Goal: Information Seeking & Learning: Find specific fact

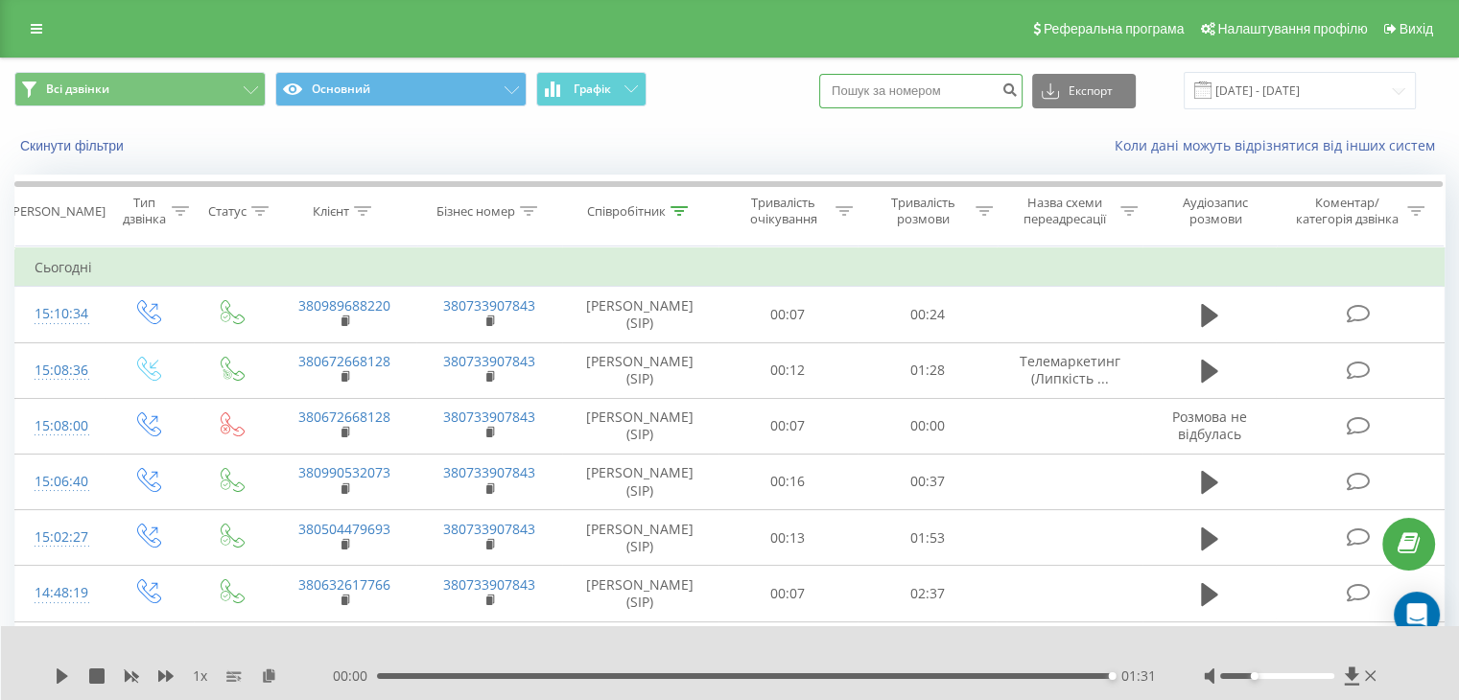
click at [917, 97] on input at bounding box center [920, 91] width 203 height 35
paste input "099) 999 99 98"
click at [883, 91] on input "099) 999 99 98" at bounding box center [920, 91] width 203 height 35
type input "099 999 99 98"
click at [1018, 90] on icon "submit" at bounding box center [1009, 88] width 16 height 12
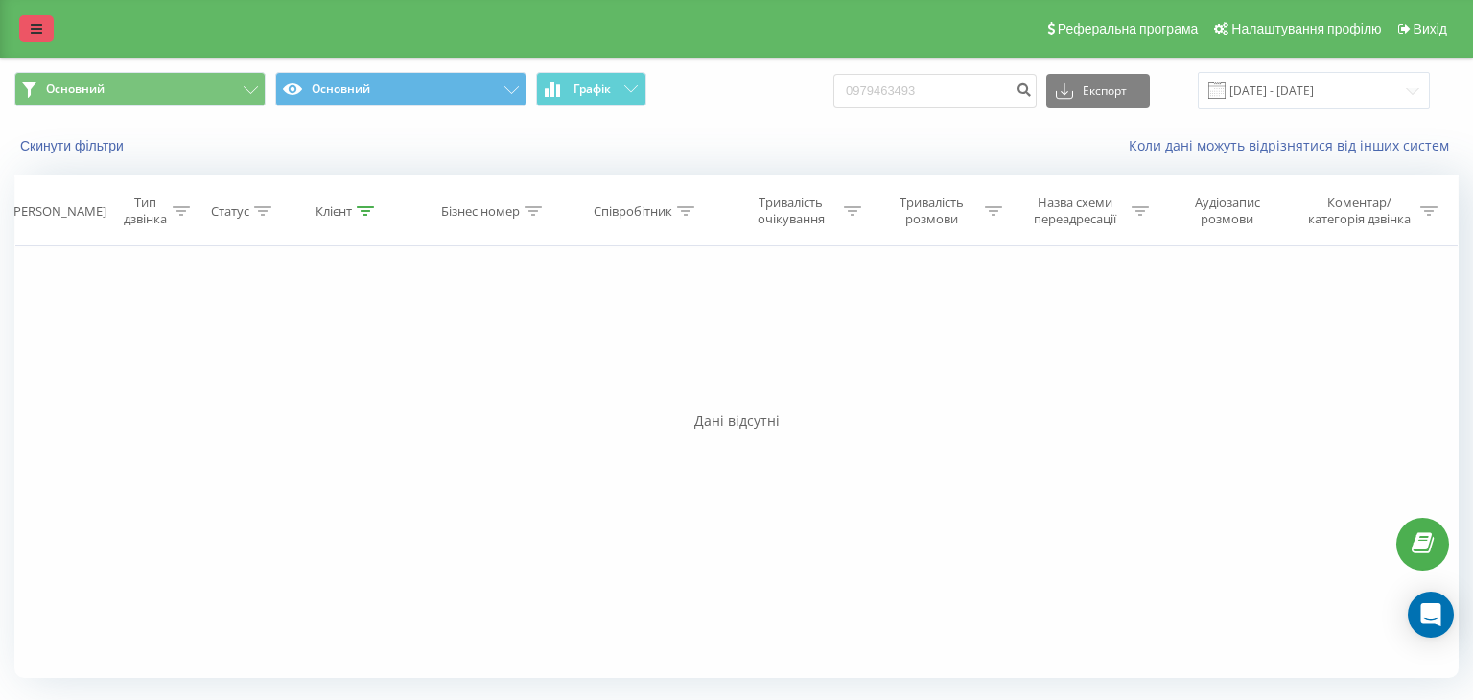
click at [27, 28] on link at bounding box center [36, 28] width 35 height 27
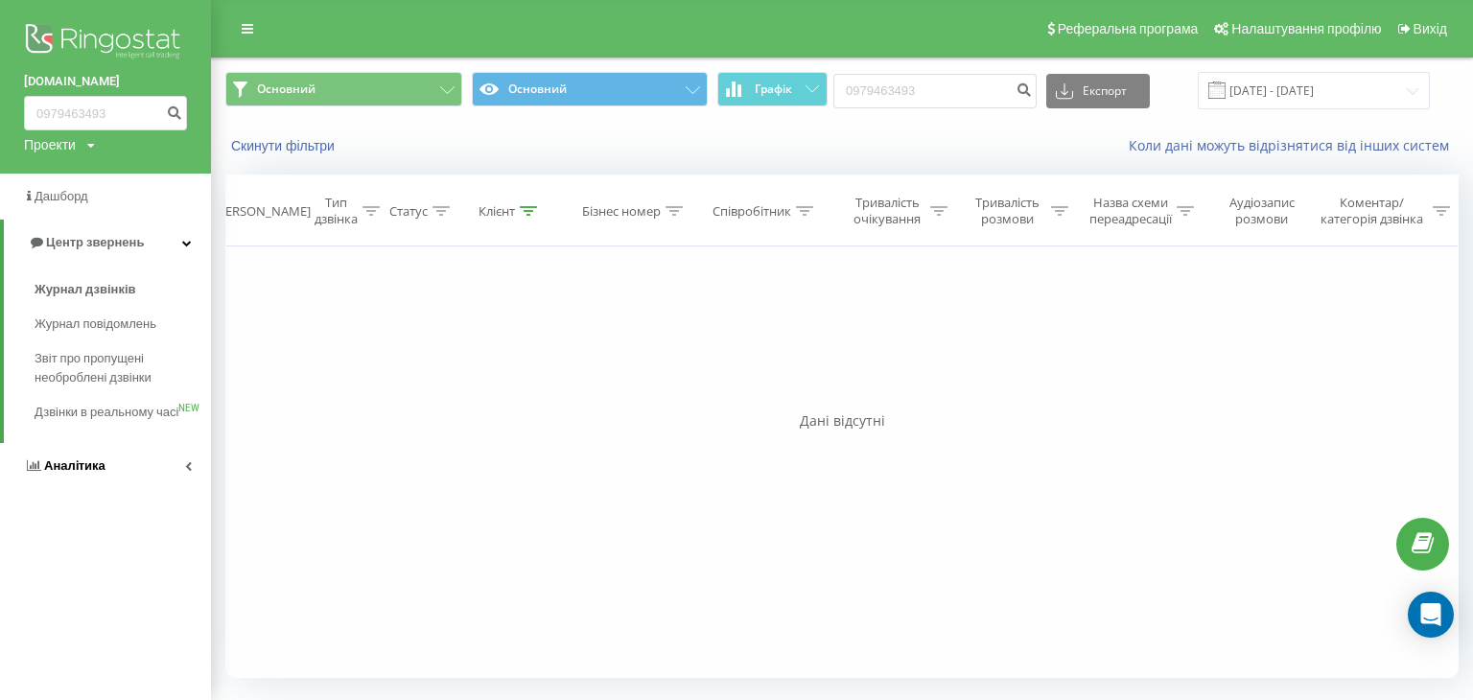
click at [81, 473] on span "Аналiтика" at bounding box center [74, 466] width 61 height 14
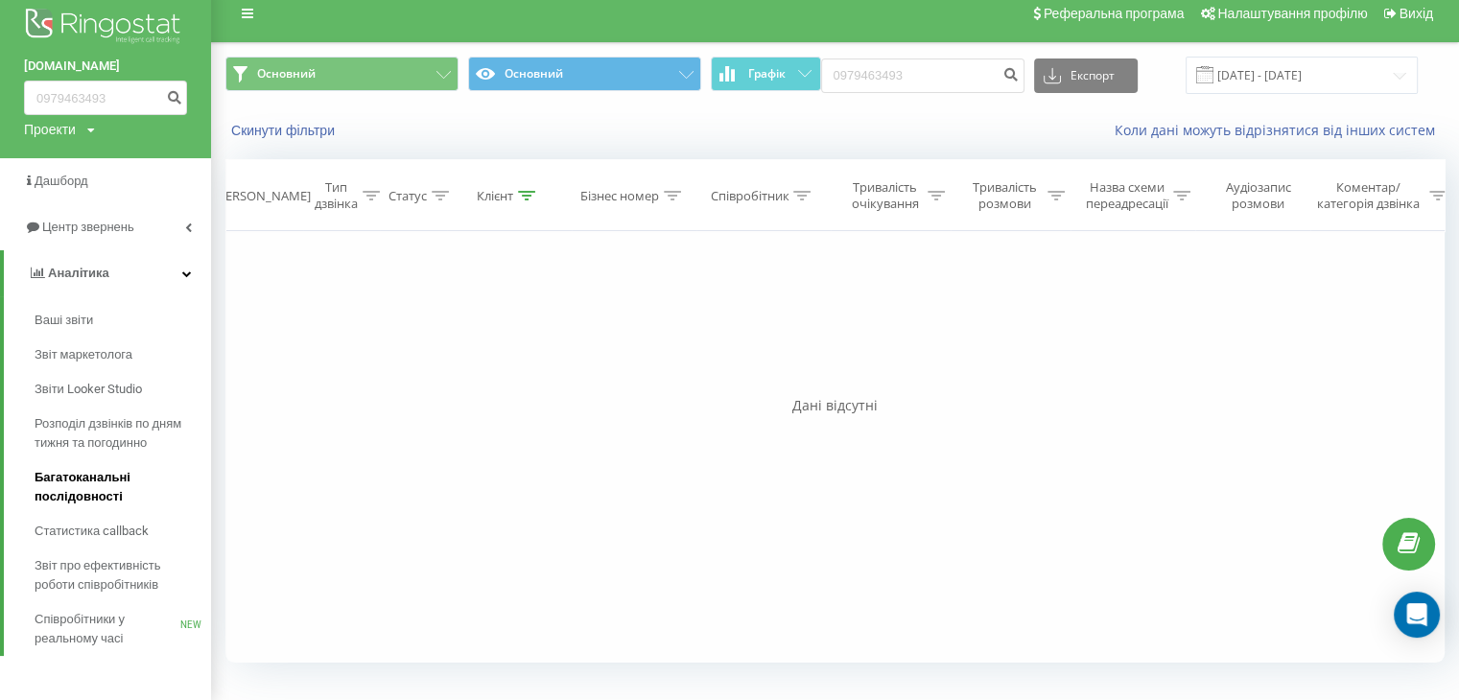
scroll to position [19, 0]
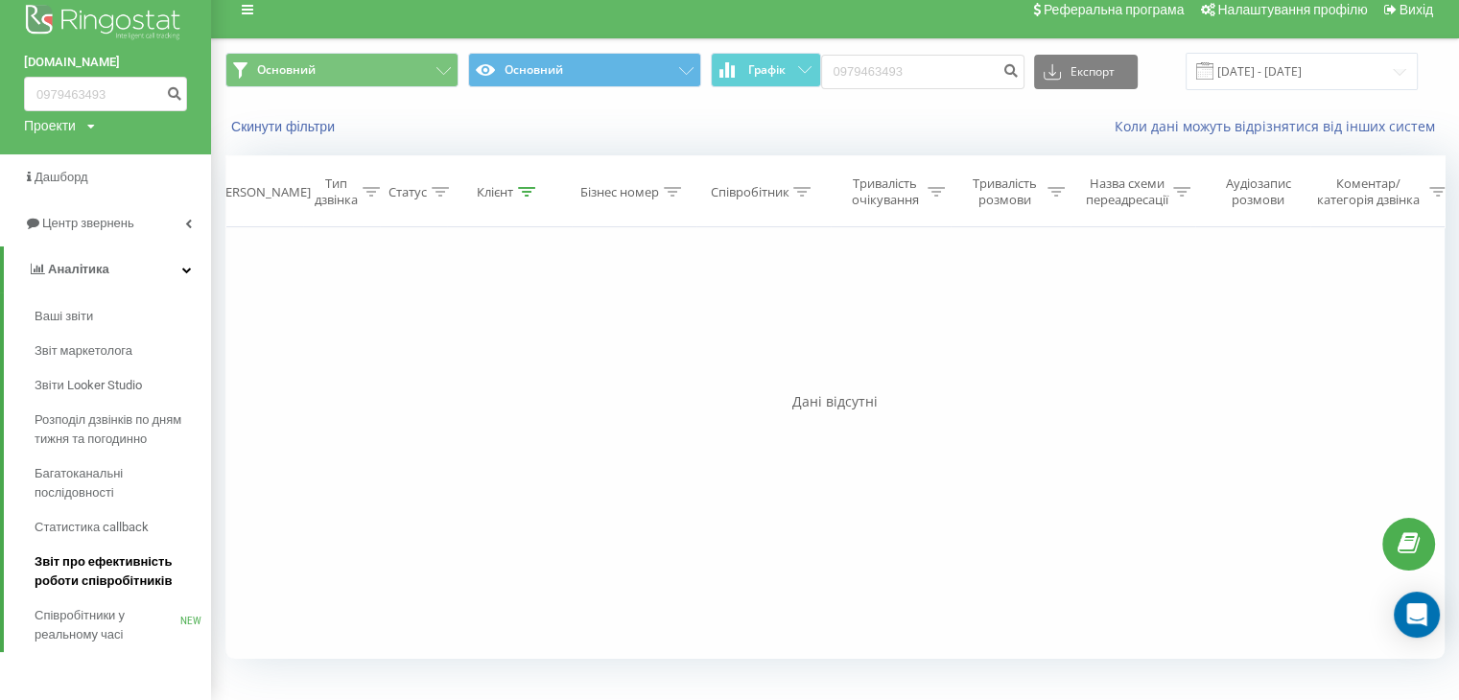
click at [65, 583] on span "Звіт про ефективність роботи співробітників" at bounding box center [118, 572] width 167 height 38
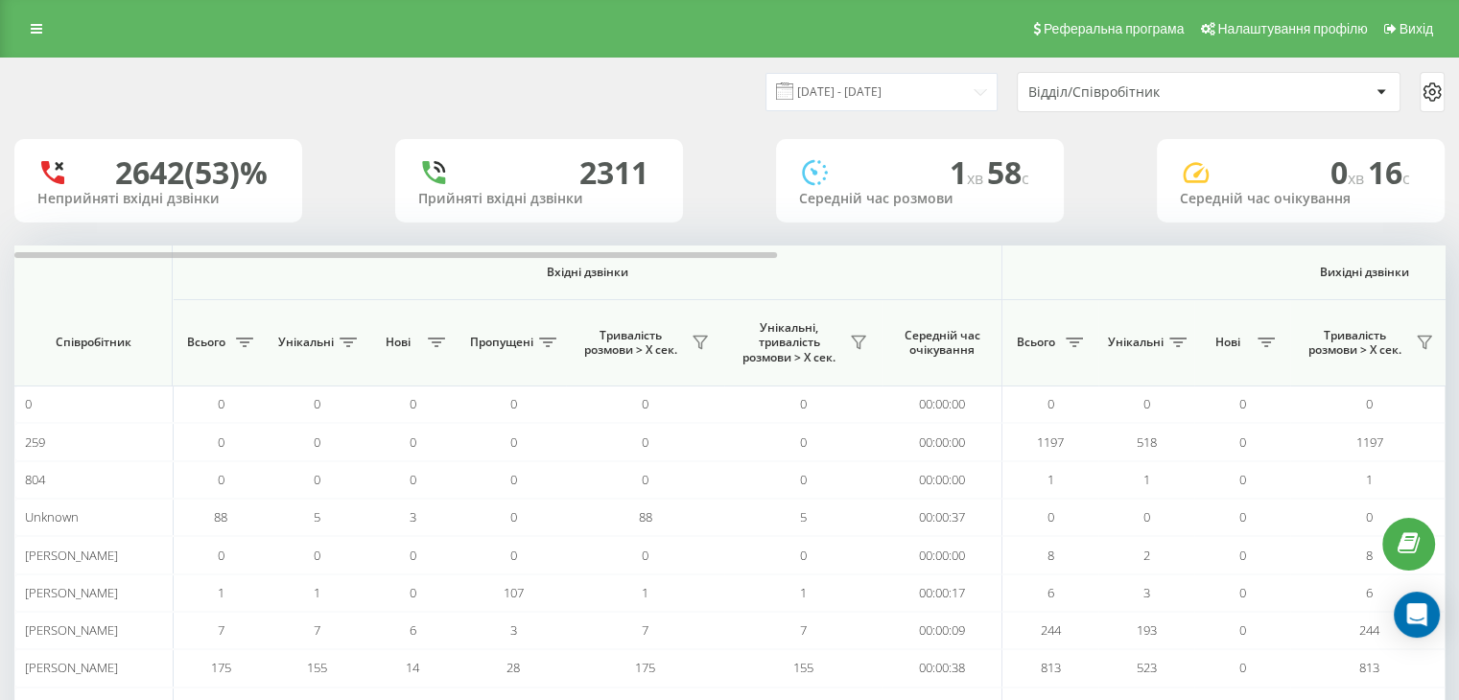
click at [1117, 91] on div "Відділ/Співробітник" at bounding box center [1142, 92] width 229 height 16
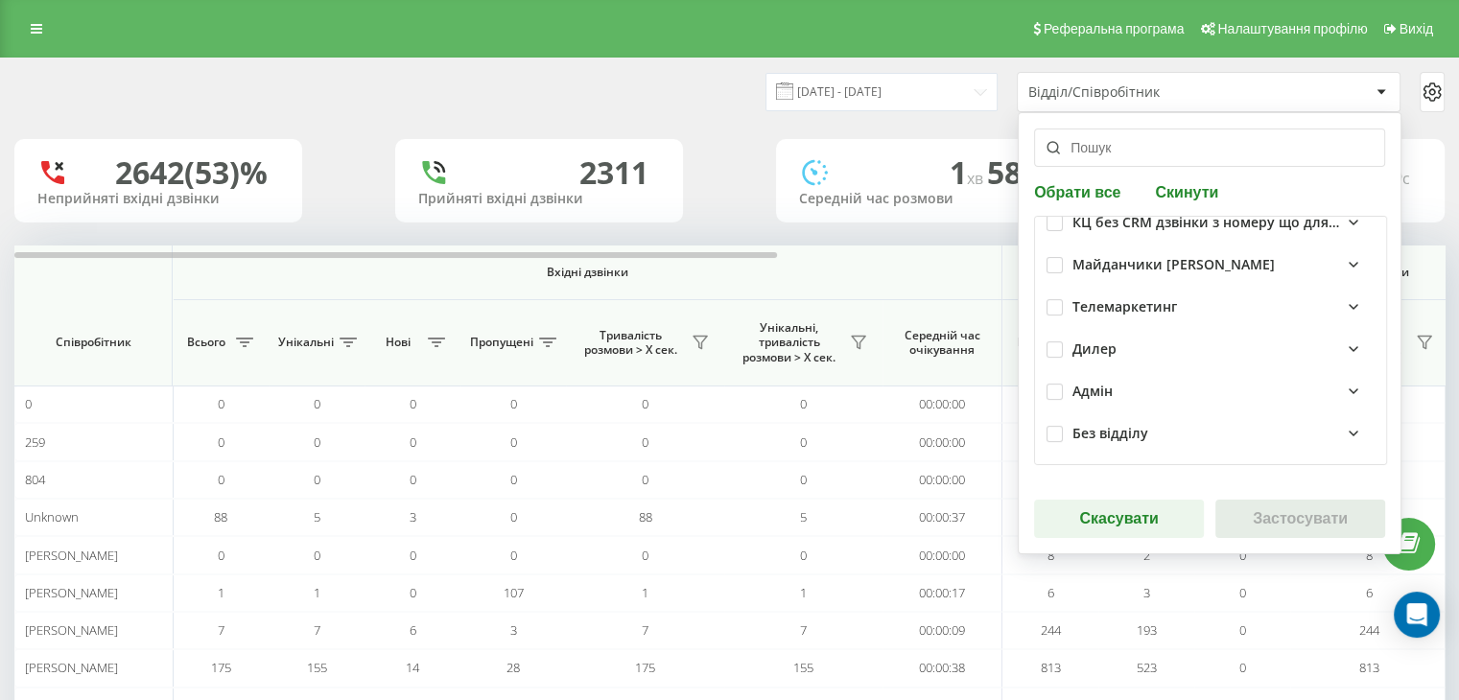
scroll to position [408, 0]
click at [1047, 298] on label at bounding box center [1055, 298] width 16 height 0
checkbox input "true"
click at [1280, 516] on button "Застосувати" at bounding box center [1300, 519] width 170 height 38
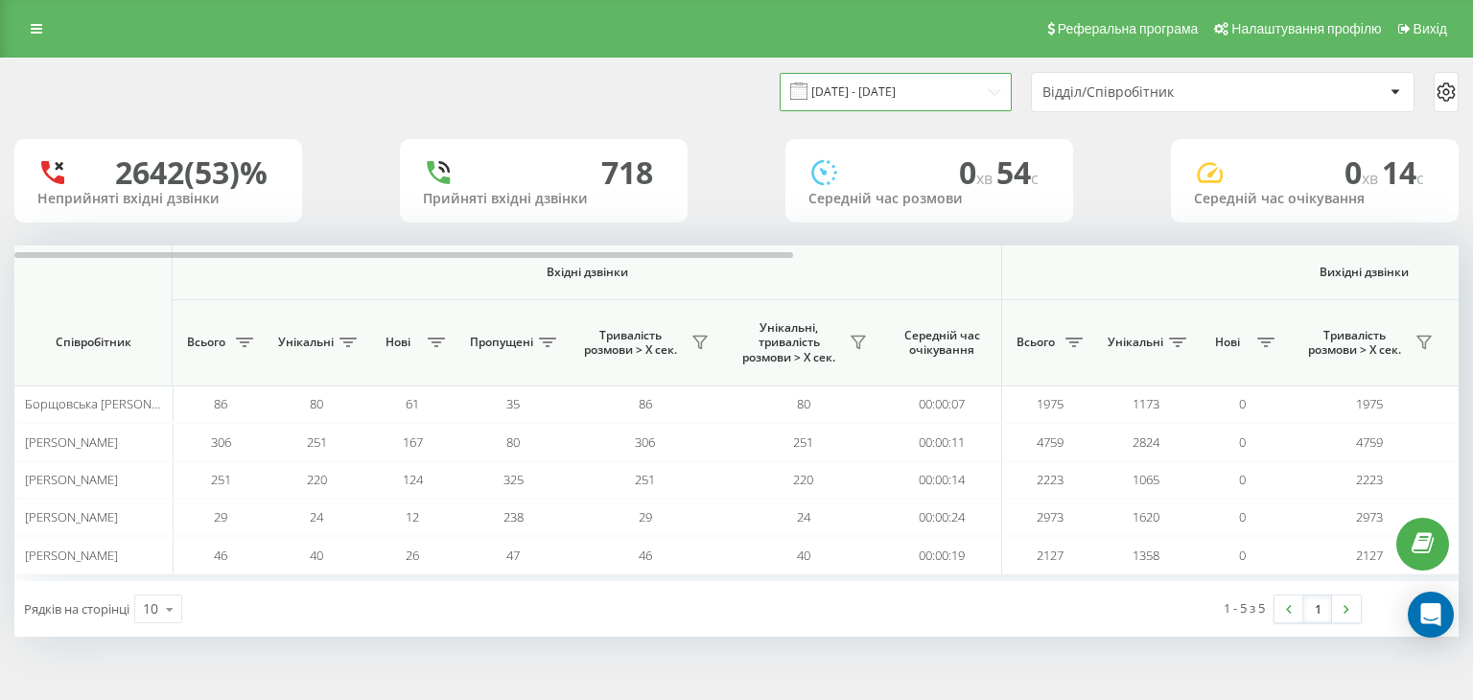
click at [888, 97] on input "23.08.2025 - 23.09.2025" at bounding box center [896, 91] width 232 height 37
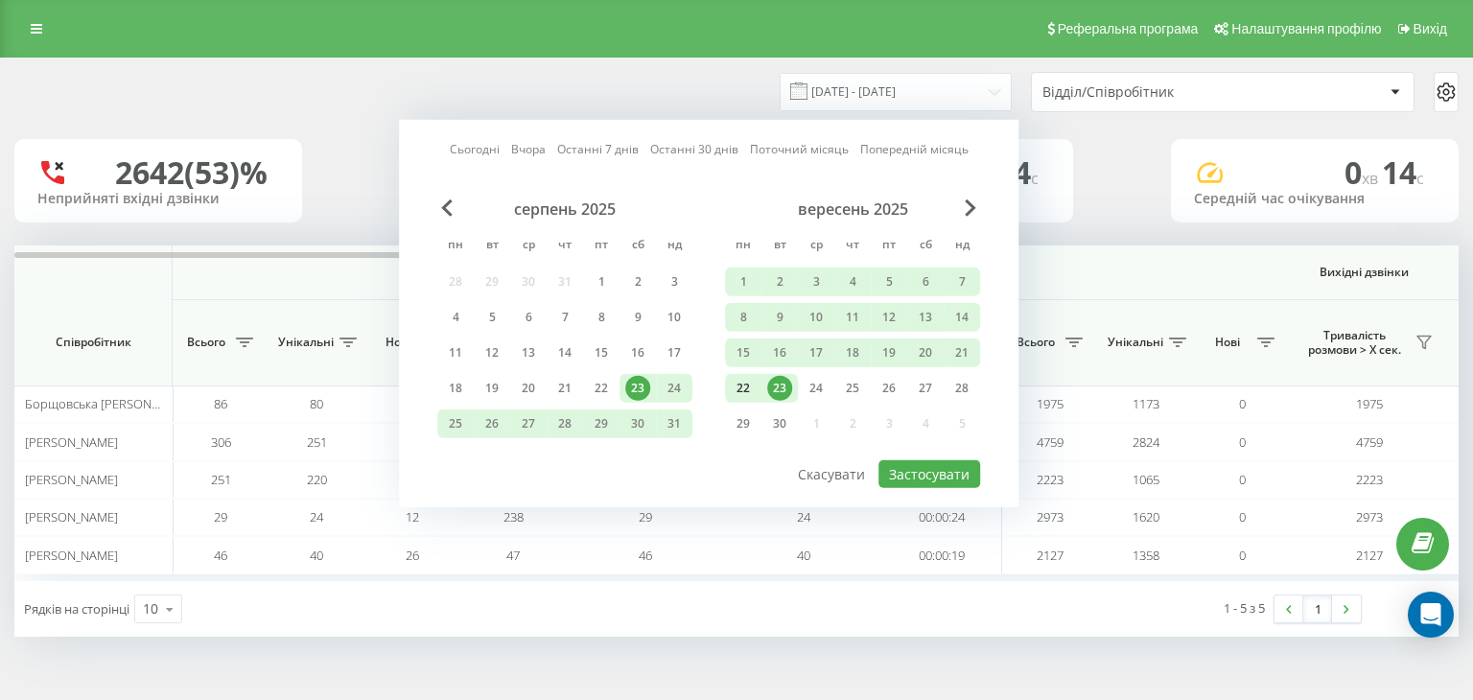
click at [741, 388] on div "22" at bounding box center [743, 388] width 25 height 25
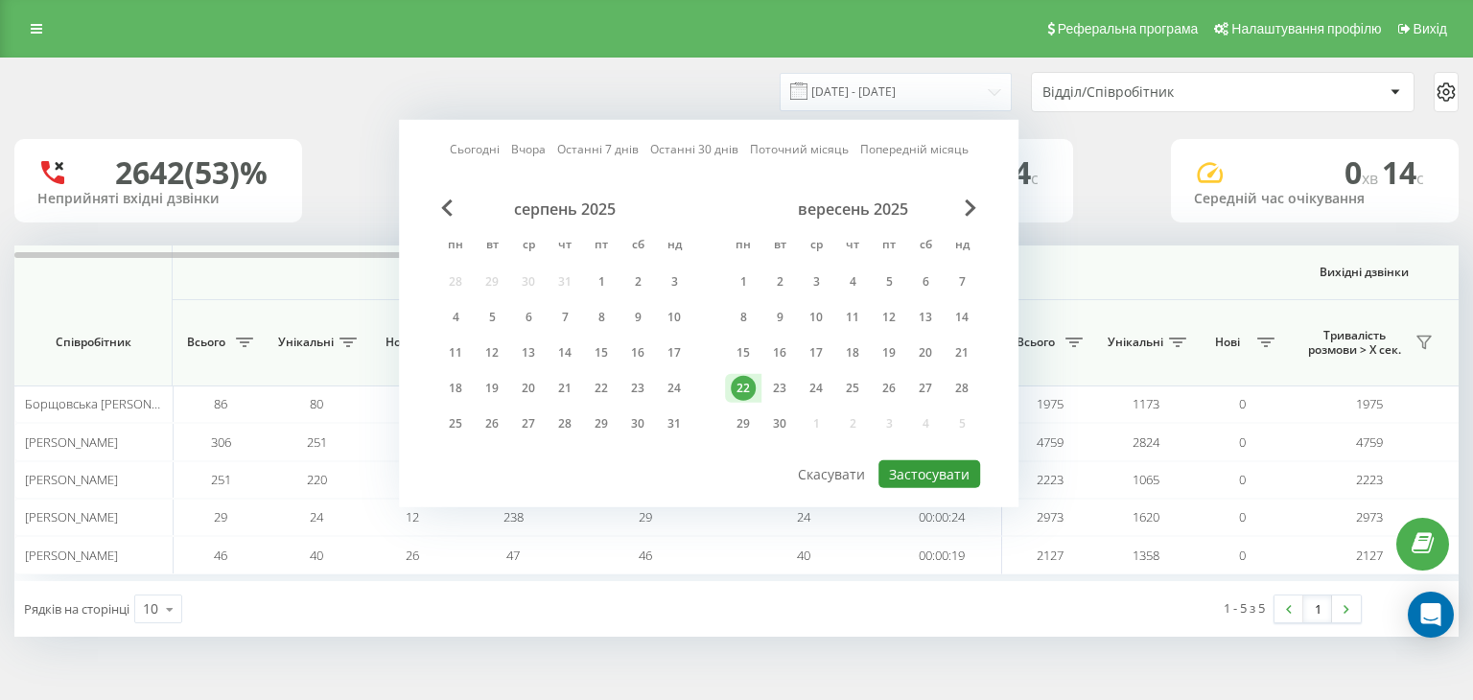
click at [931, 473] on button "Застосувати" at bounding box center [930, 474] width 102 height 28
type input "22.09.2025 - 22.09.2025"
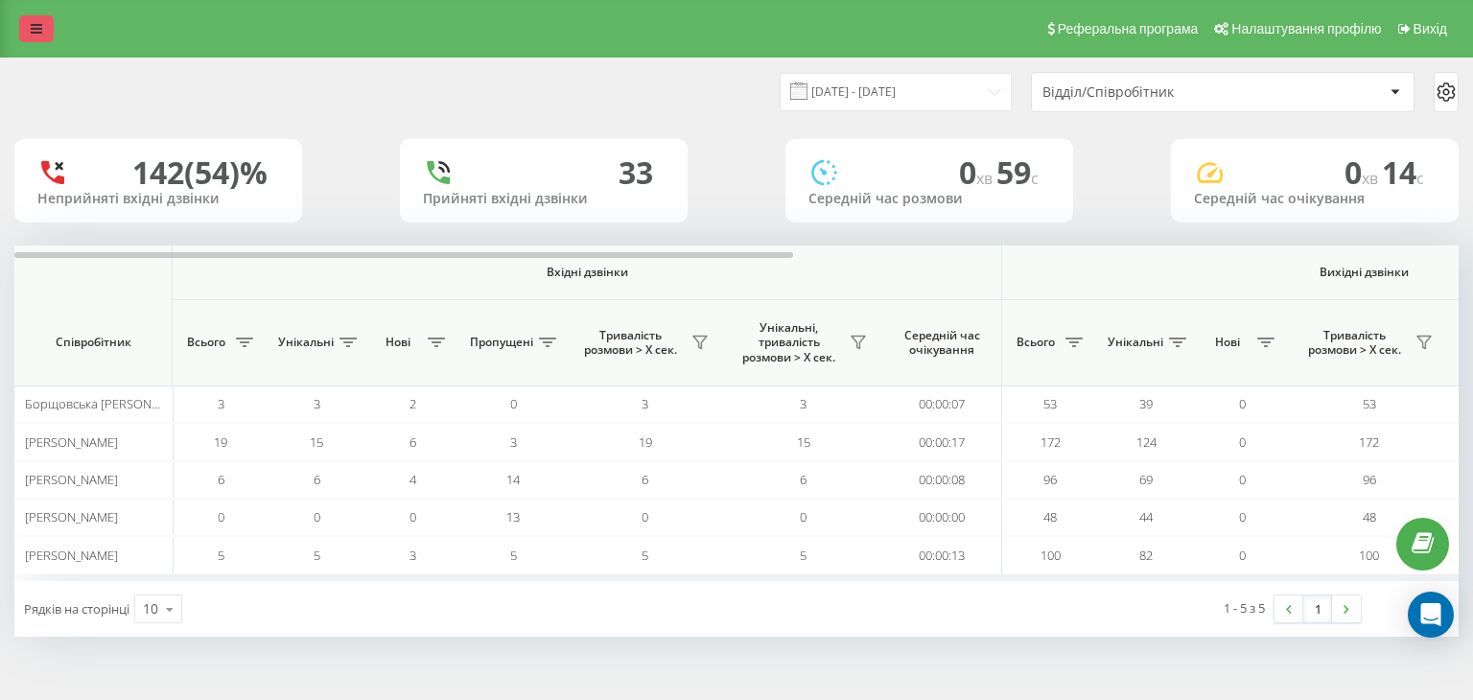
click at [40, 24] on div "Реферальна програма Налаштування профілю Вихід" at bounding box center [736, 29] width 1473 height 58
click at [40, 24] on icon at bounding box center [37, 28] width 12 height 13
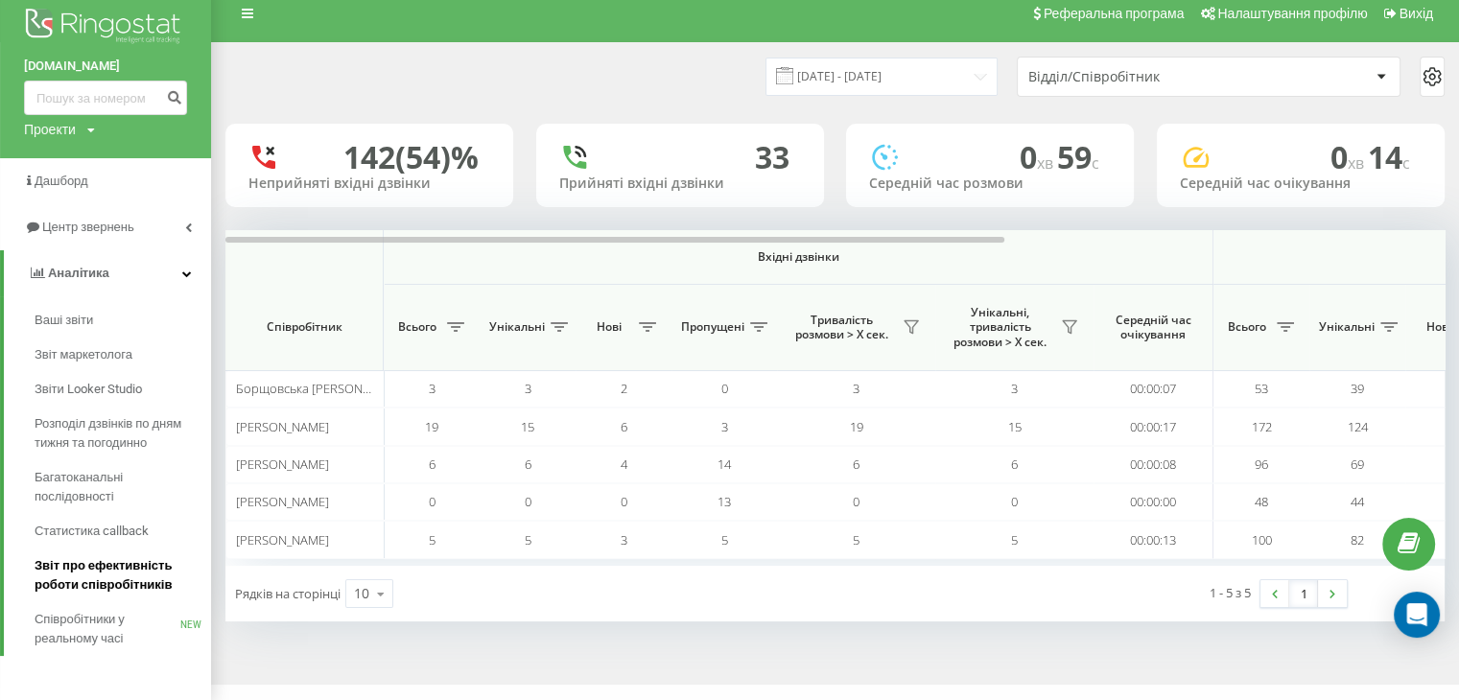
scroll to position [19, 0]
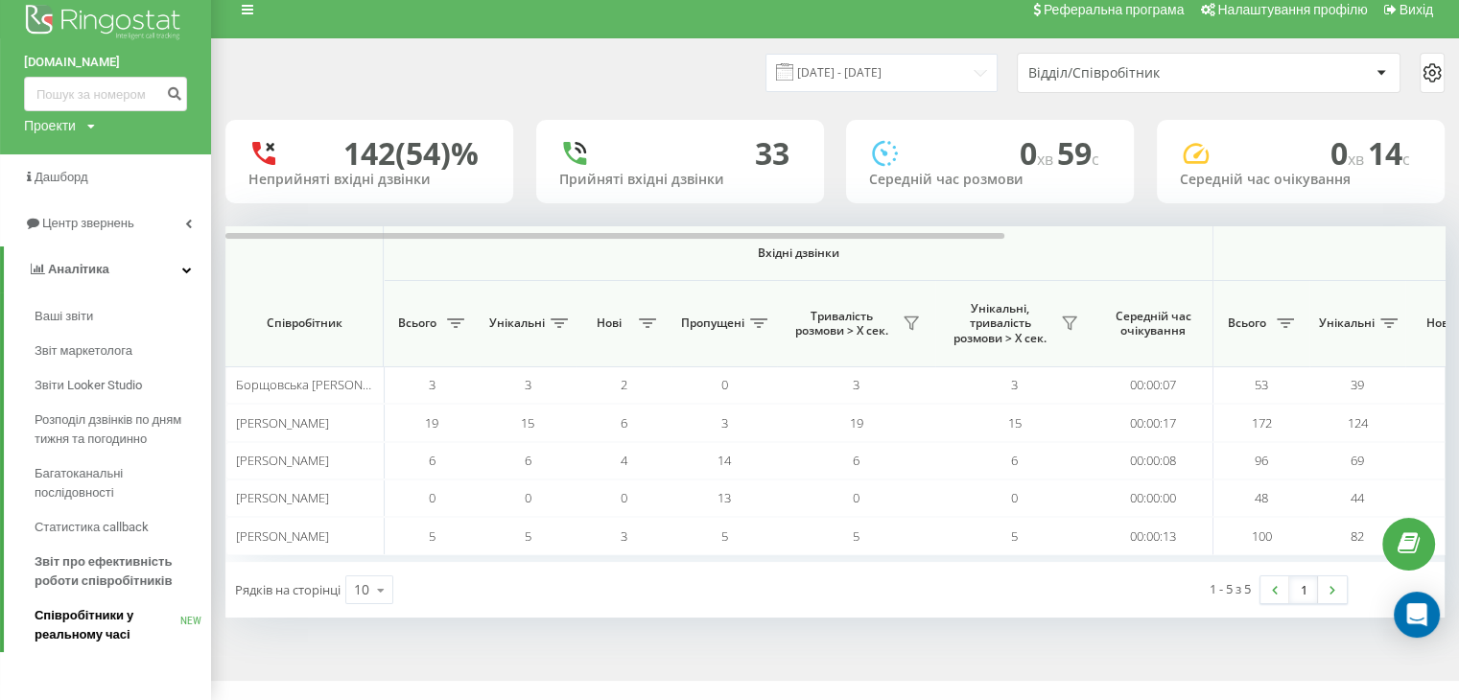
click at [73, 626] on span "Співробітники у реальному часі" at bounding box center [108, 625] width 146 height 38
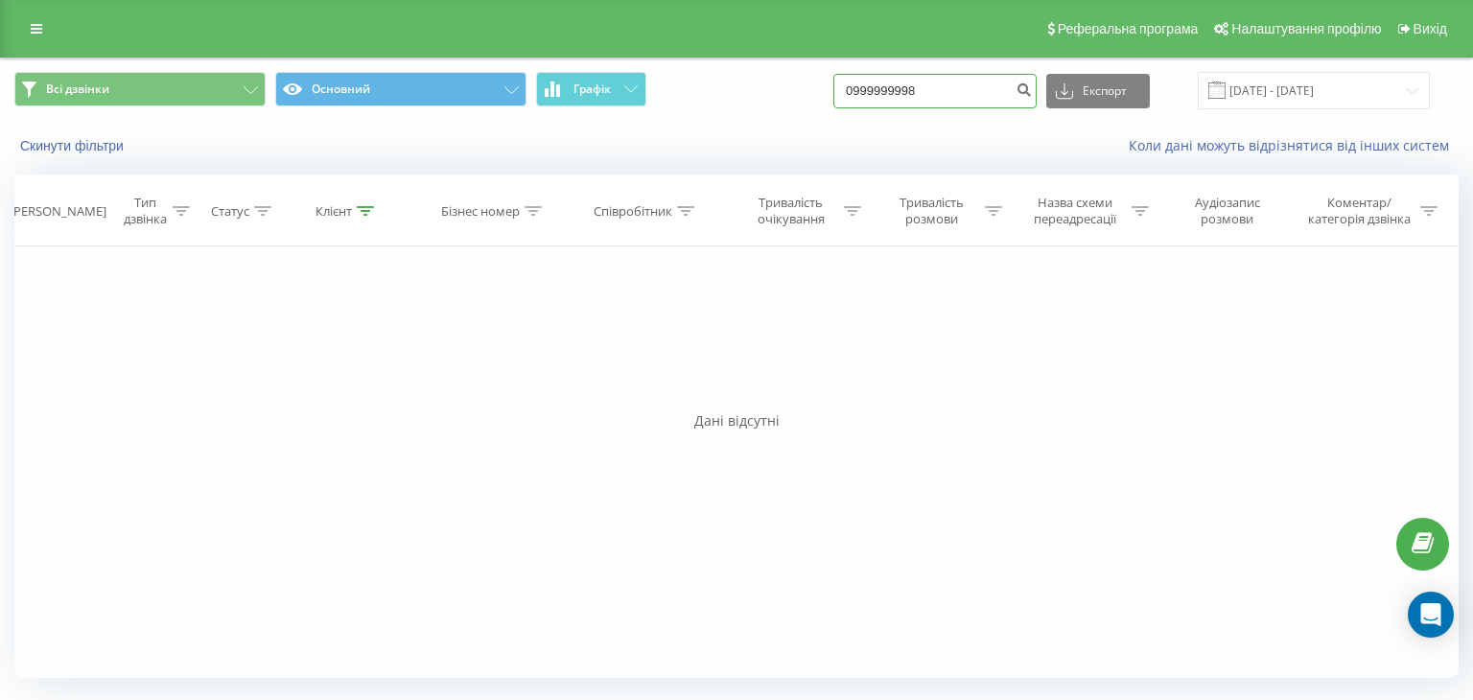
click at [971, 85] on input "0999999998" at bounding box center [935, 91] width 203 height 35
drag, startPoint x: 975, startPoint y: 79, endPoint x: 789, endPoint y: 105, distance: 186.9
click at [789, 105] on div "Всі дзвінки Основний Графік 0999999998 Експорт .csv .xls .xlsx [DATE] - [DATE]" at bounding box center [736, 90] width 1445 height 37
click at [924, 88] on input "0999999998" at bounding box center [935, 91] width 203 height 35
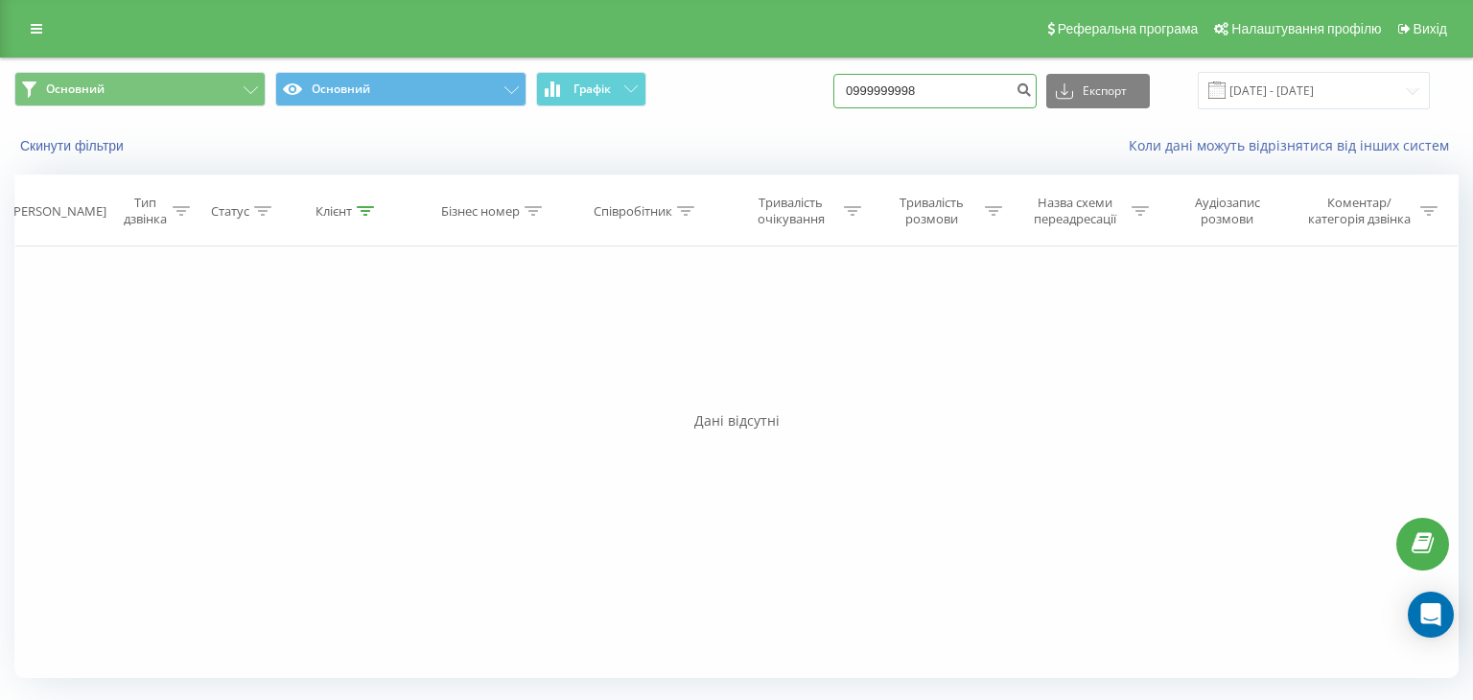
paste input "51165222"
type input "0951165222"
click at [1032, 89] on icon "submit" at bounding box center [1024, 88] width 16 height 12
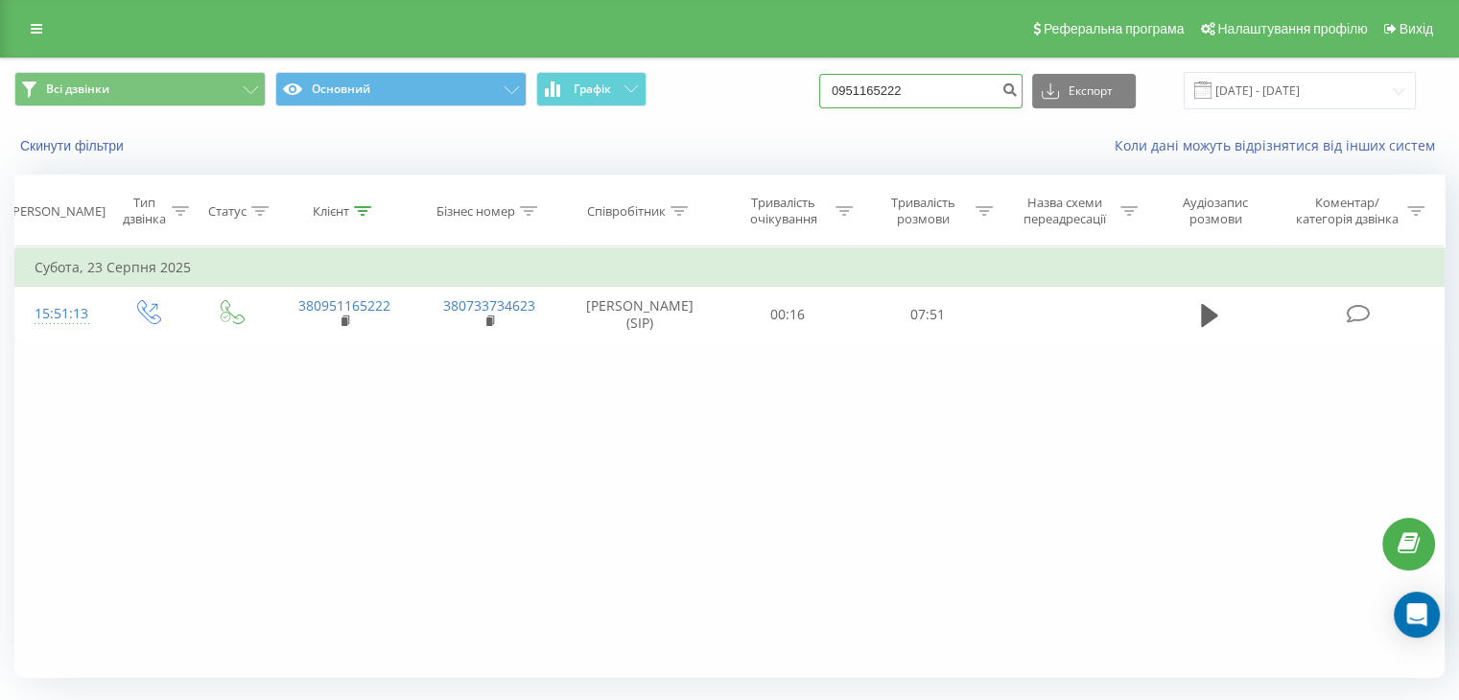
click at [896, 78] on input "0951165222" at bounding box center [920, 91] width 203 height 35
paste input "6) 293-83-35"
click at [886, 88] on input "096) 293-83-35" at bounding box center [920, 91] width 203 height 35
click at [906, 90] on input "096293-83-35" at bounding box center [920, 91] width 203 height 35
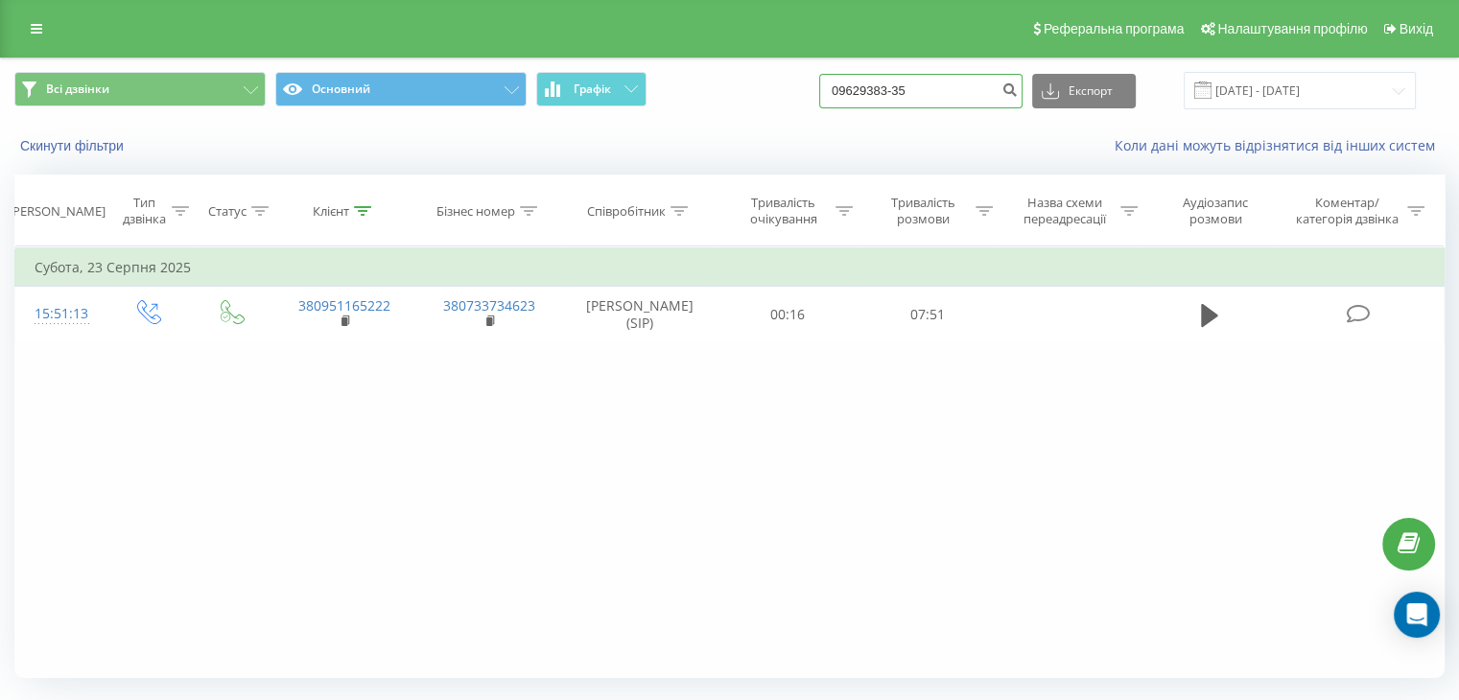
click at [919, 88] on input "09629383-35" at bounding box center [920, 91] width 203 height 35
type input "0962938335"
click at [1018, 87] on icon "submit" at bounding box center [1009, 88] width 16 height 12
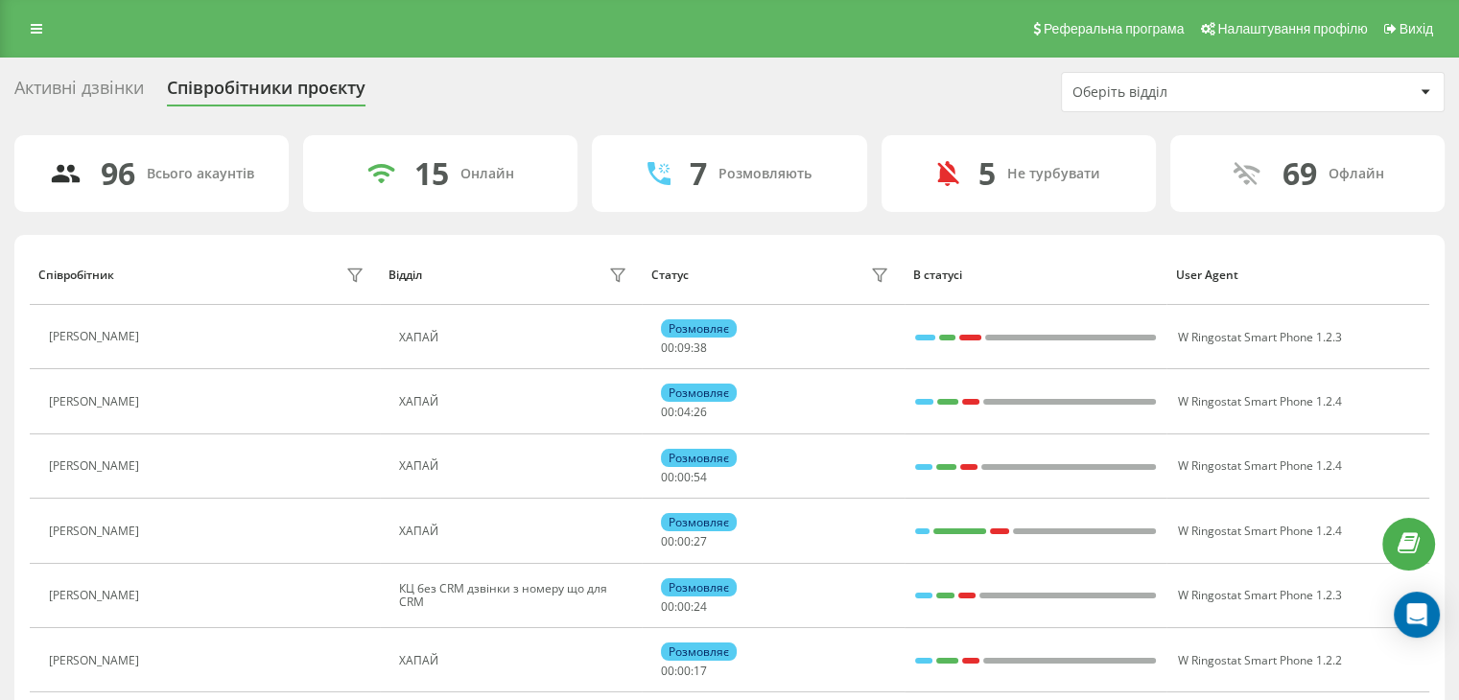
click at [1077, 105] on div "Оберіть відділ" at bounding box center [1253, 92] width 382 height 38
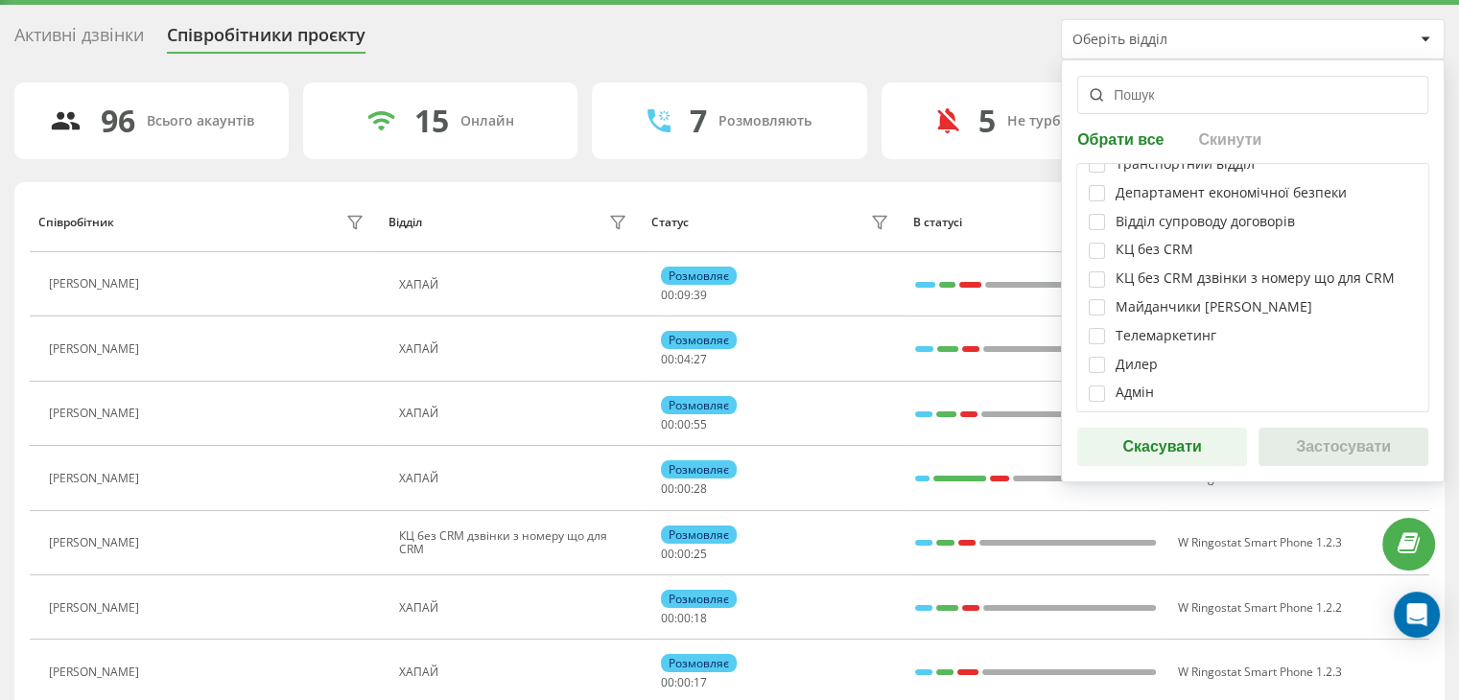
scroll to position [96, 0]
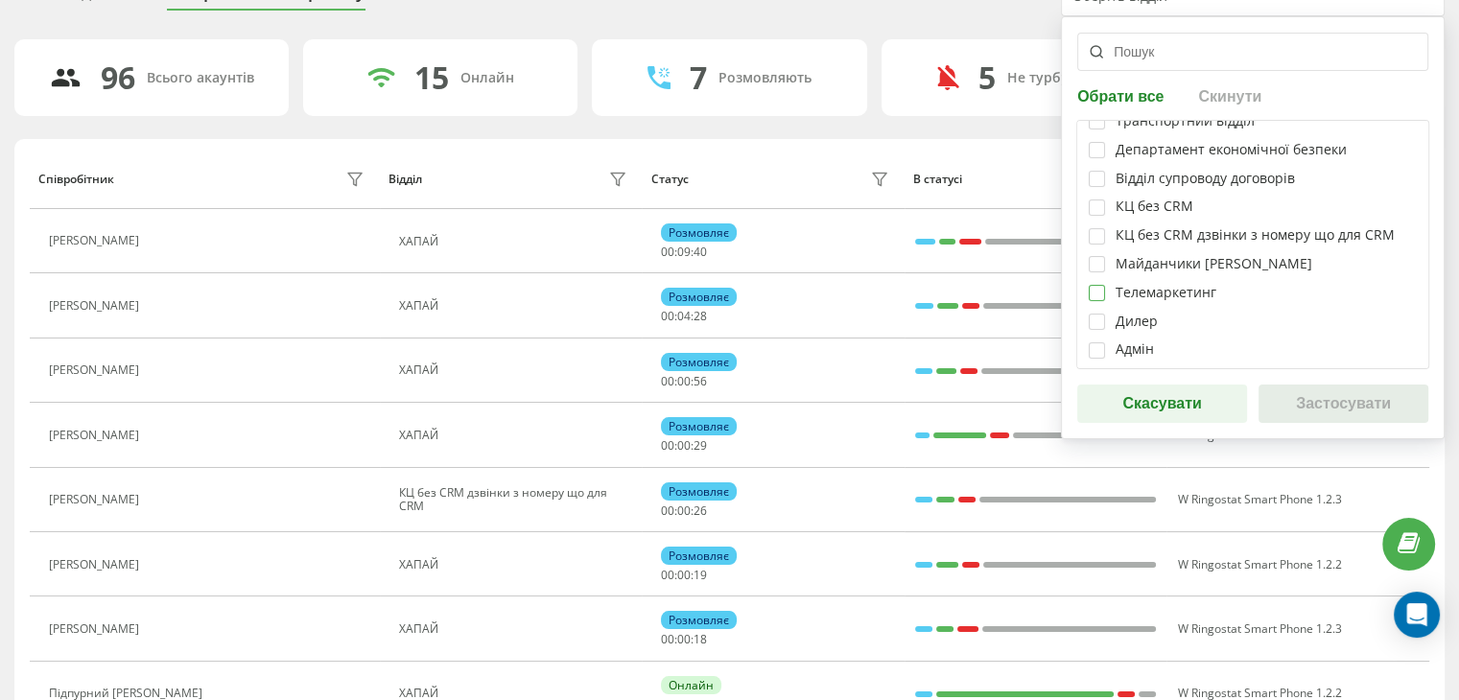
click at [1100, 285] on label at bounding box center [1097, 285] width 16 height 0
checkbox input "true"
click at [1292, 405] on button "Застосувати" at bounding box center [1343, 404] width 170 height 38
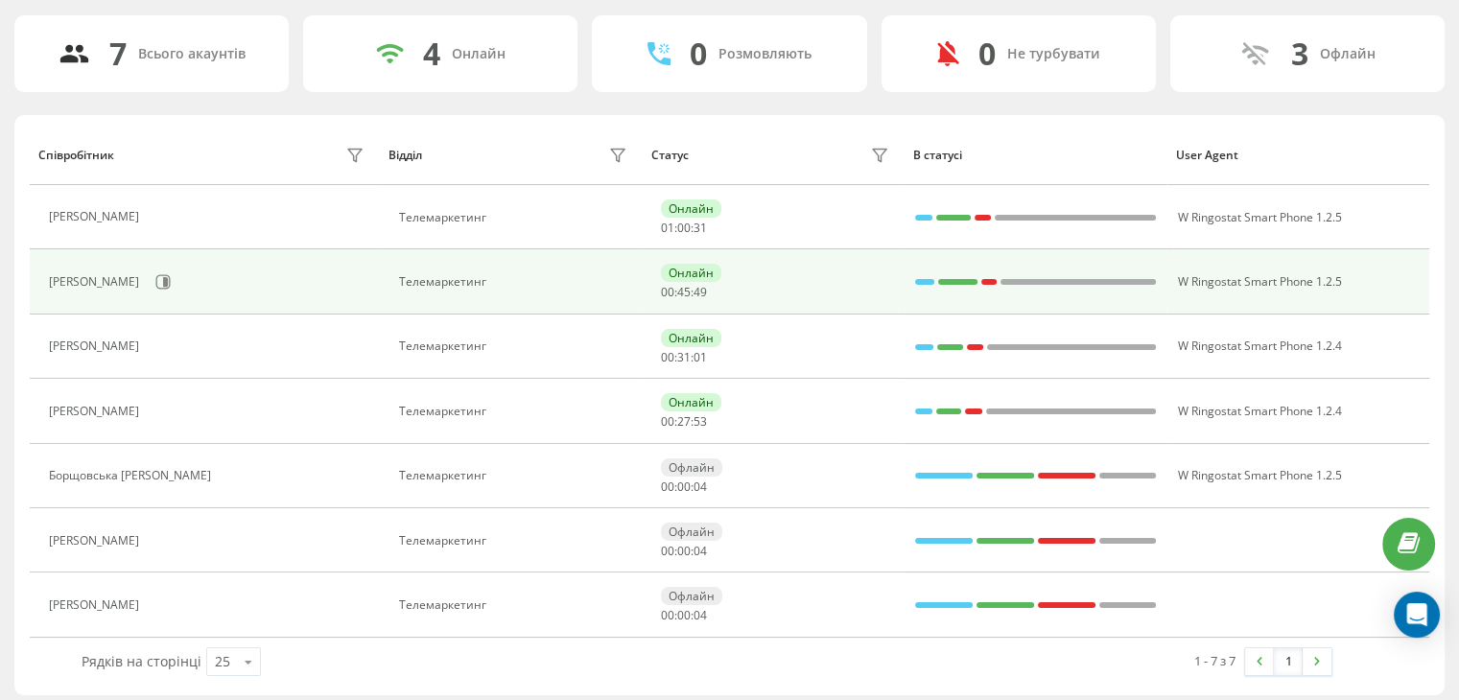
scroll to position [127, 0]
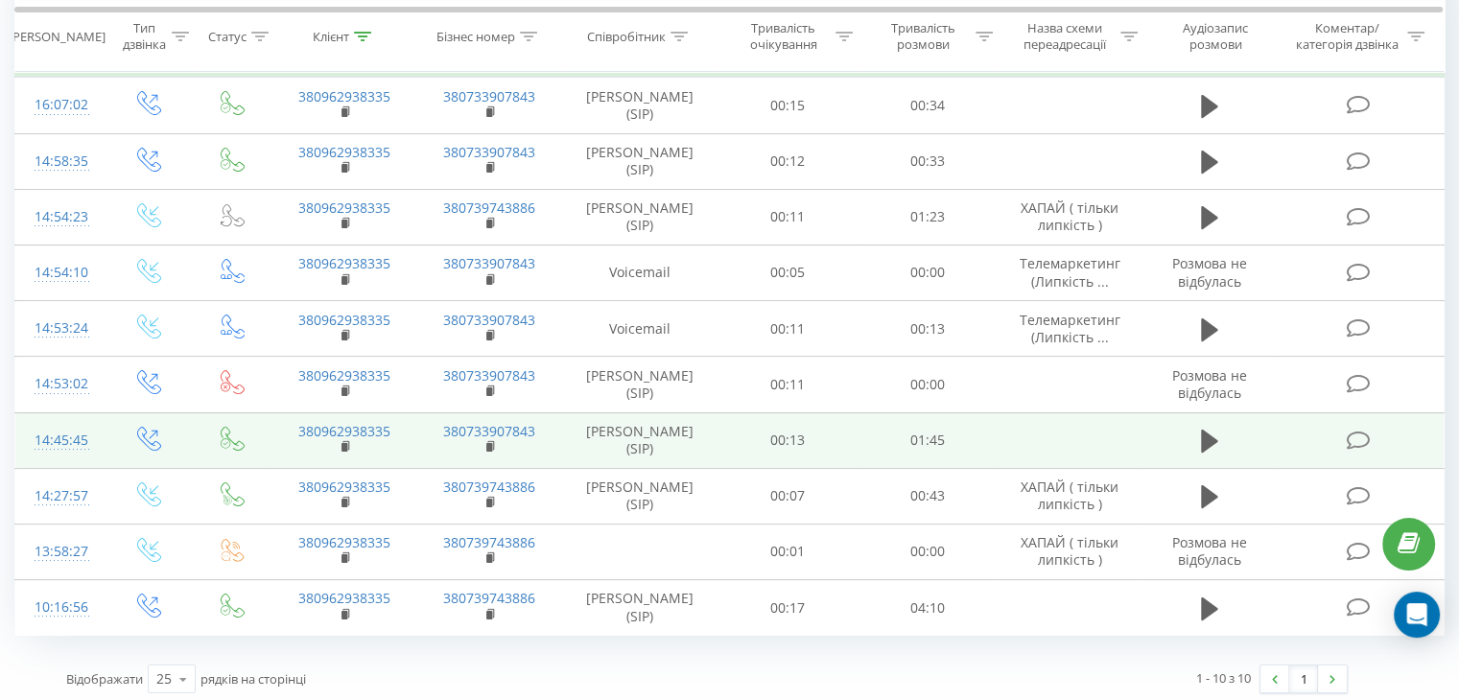
scroll to position [176, 0]
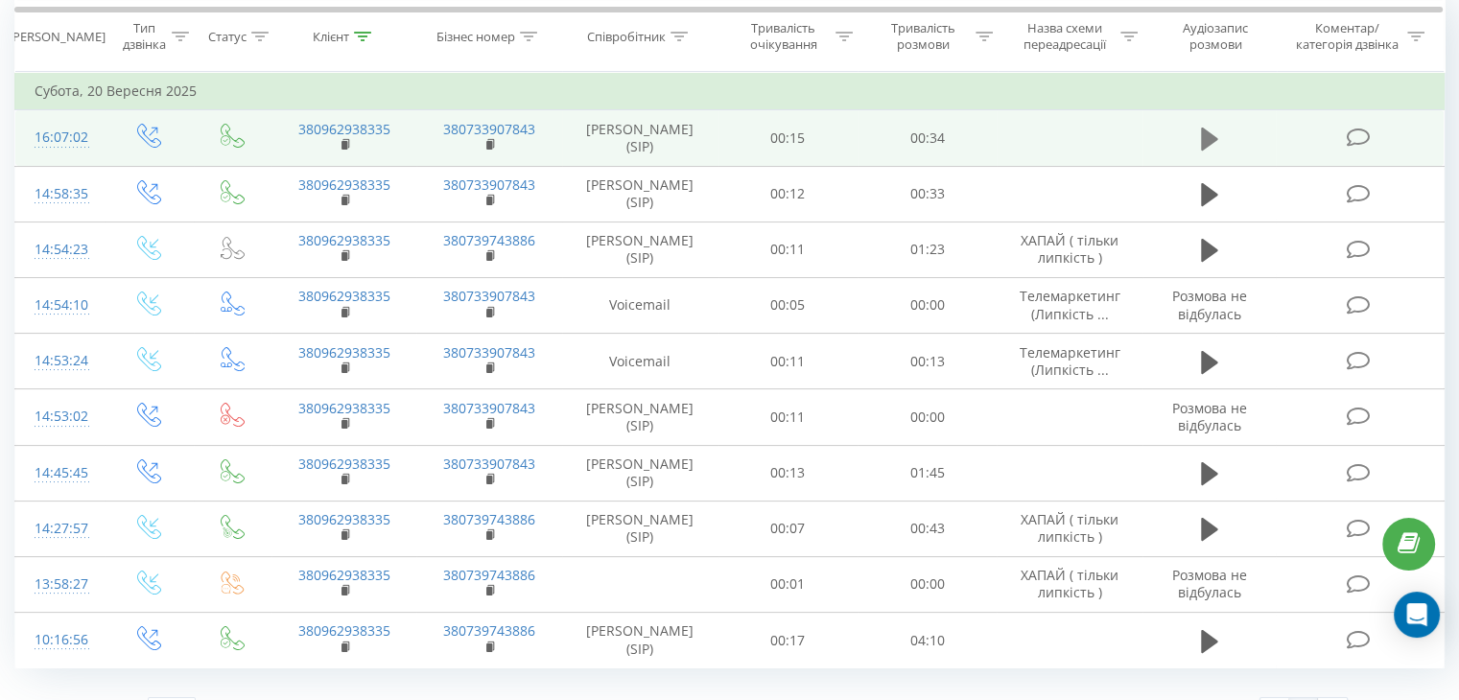
click at [1209, 138] on icon at bounding box center [1209, 139] width 17 height 23
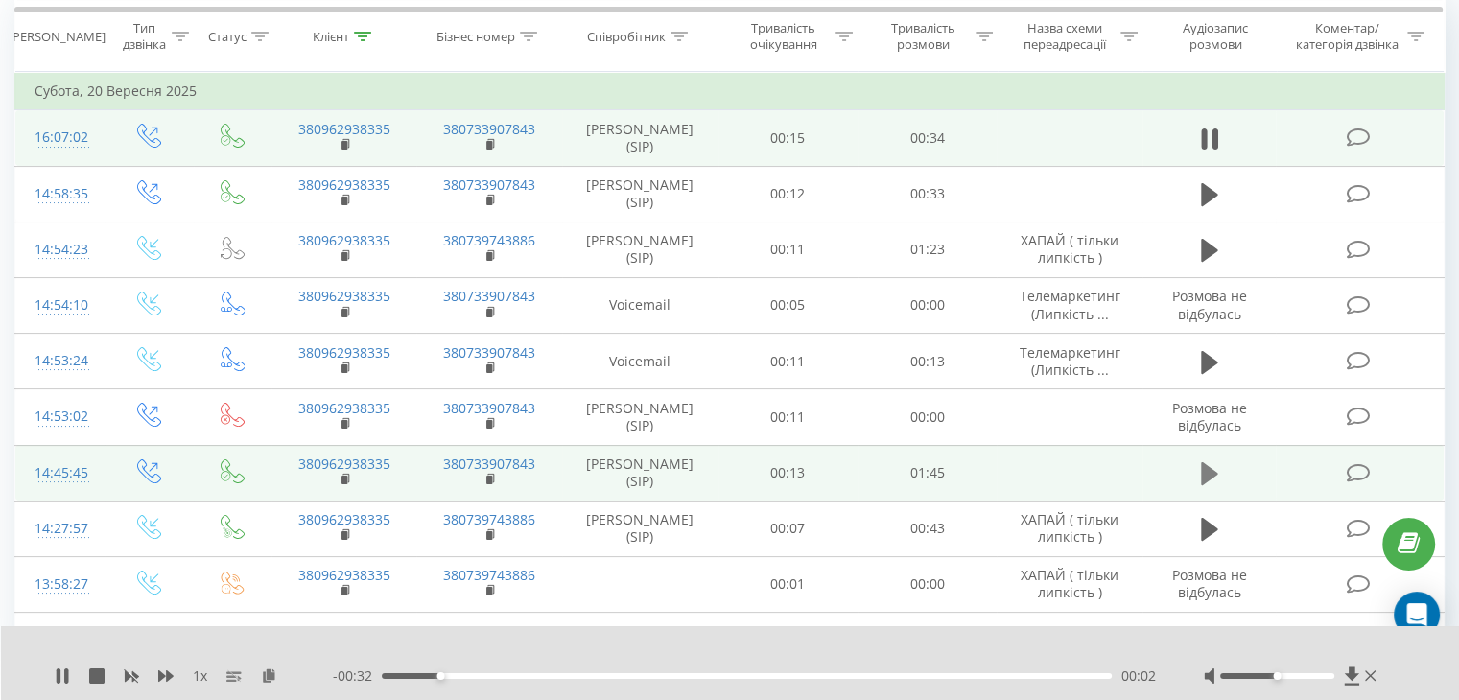
click at [1209, 487] on icon at bounding box center [1209, 473] width 17 height 27
drag, startPoint x: 400, startPoint y: 515, endPoint x: 311, endPoint y: 515, distance: 89.2
click at [311, 501] on td "380962938335" at bounding box center [343, 473] width 145 height 56
click at [427, 501] on td "380733907843" at bounding box center [488, 473] width 145 height 56
drag, startPoint x: 417, startPoint y: 518, endPoint x: 303, endPoint y: 511, distance: 114.3
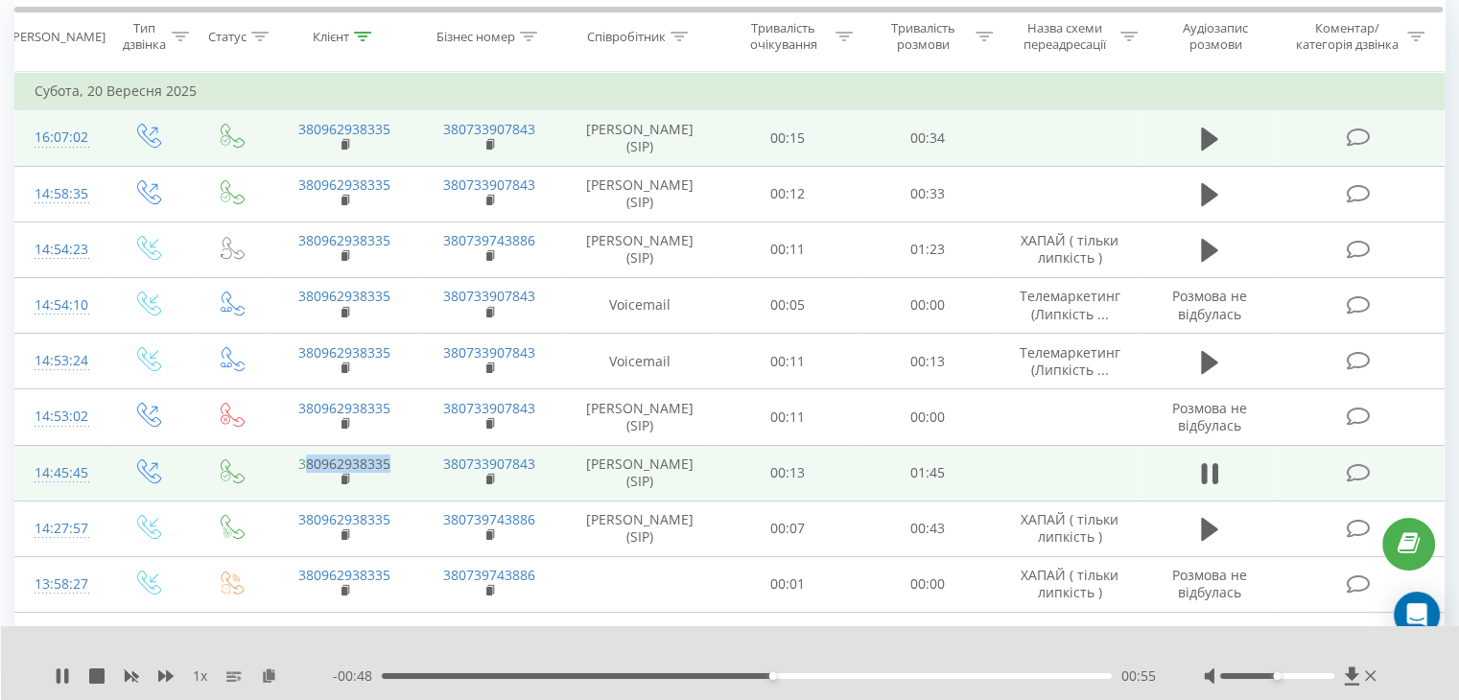
click at [303, 501] on tr "14:45:45 380962938335 380733907843 [PERSON_NAME] (SIP) 00:13 01:45" at bounding box center [729, 473] width 1429 height 56
click at [349, 486] on icon at bounding box center [346, 479] width 11 height 13
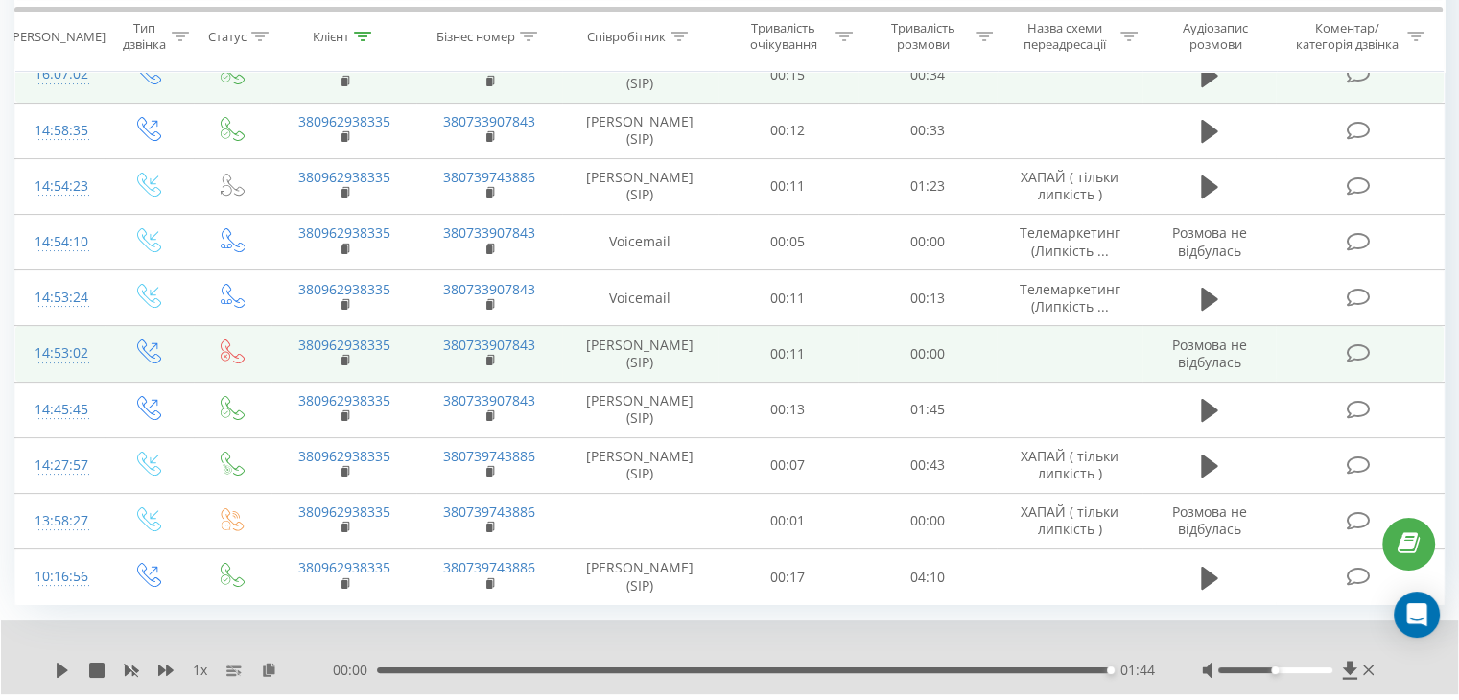
scroll to position [272, 0]
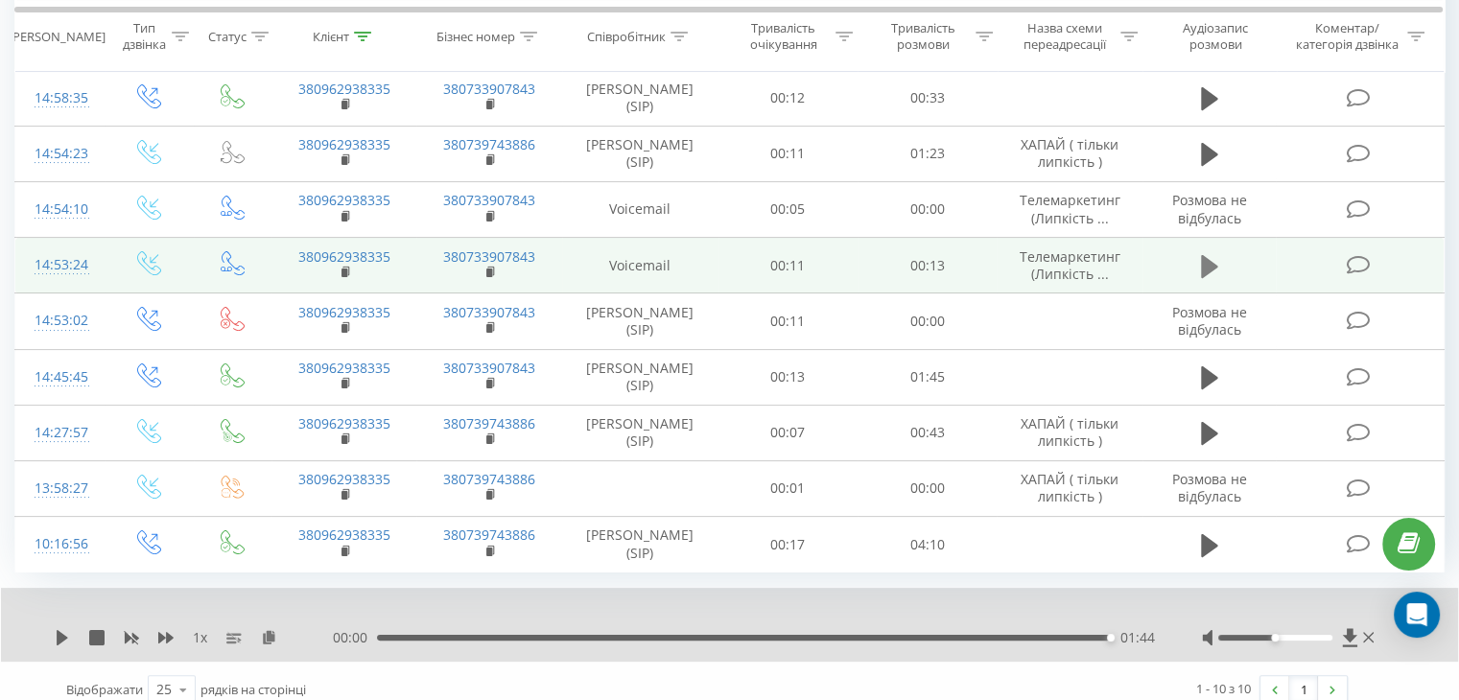
click at [1207, 277] on icon at bounding box center [1209, 265] width 17 height 23
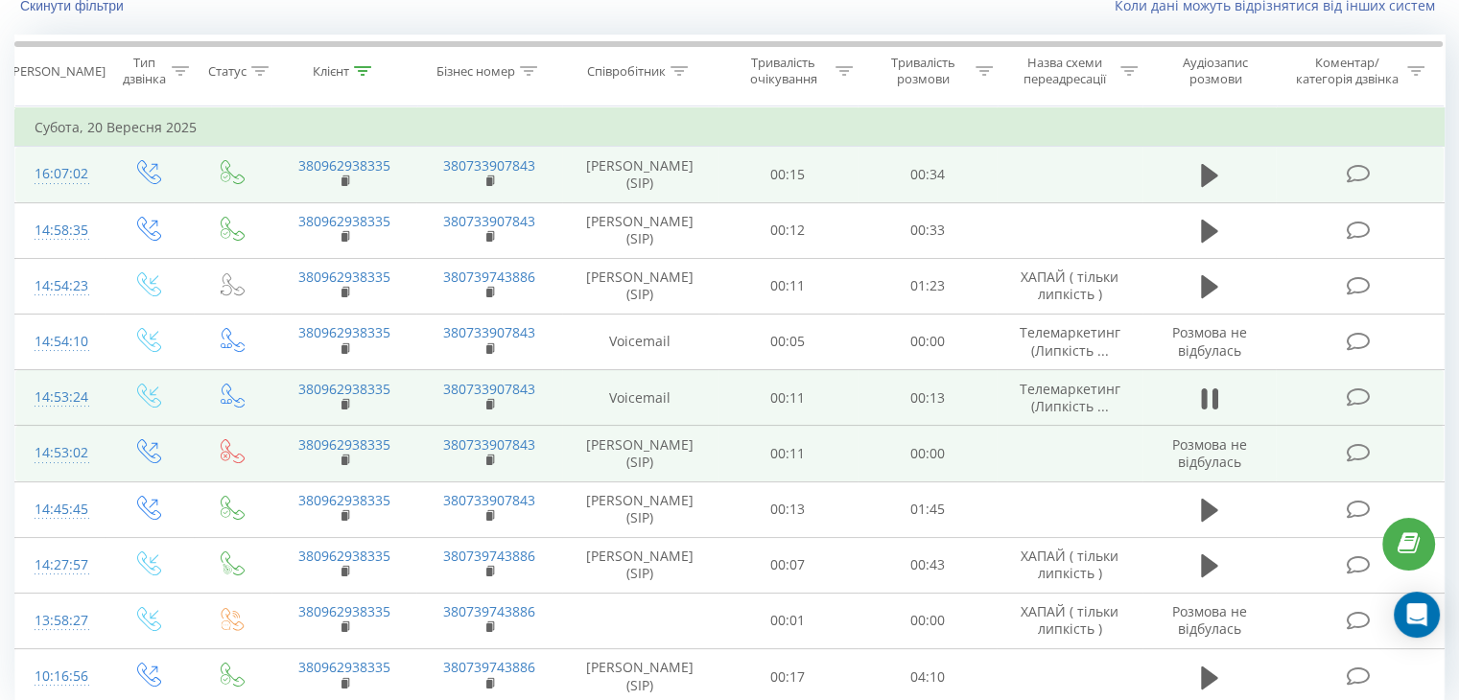
scroll to position [81, 0]
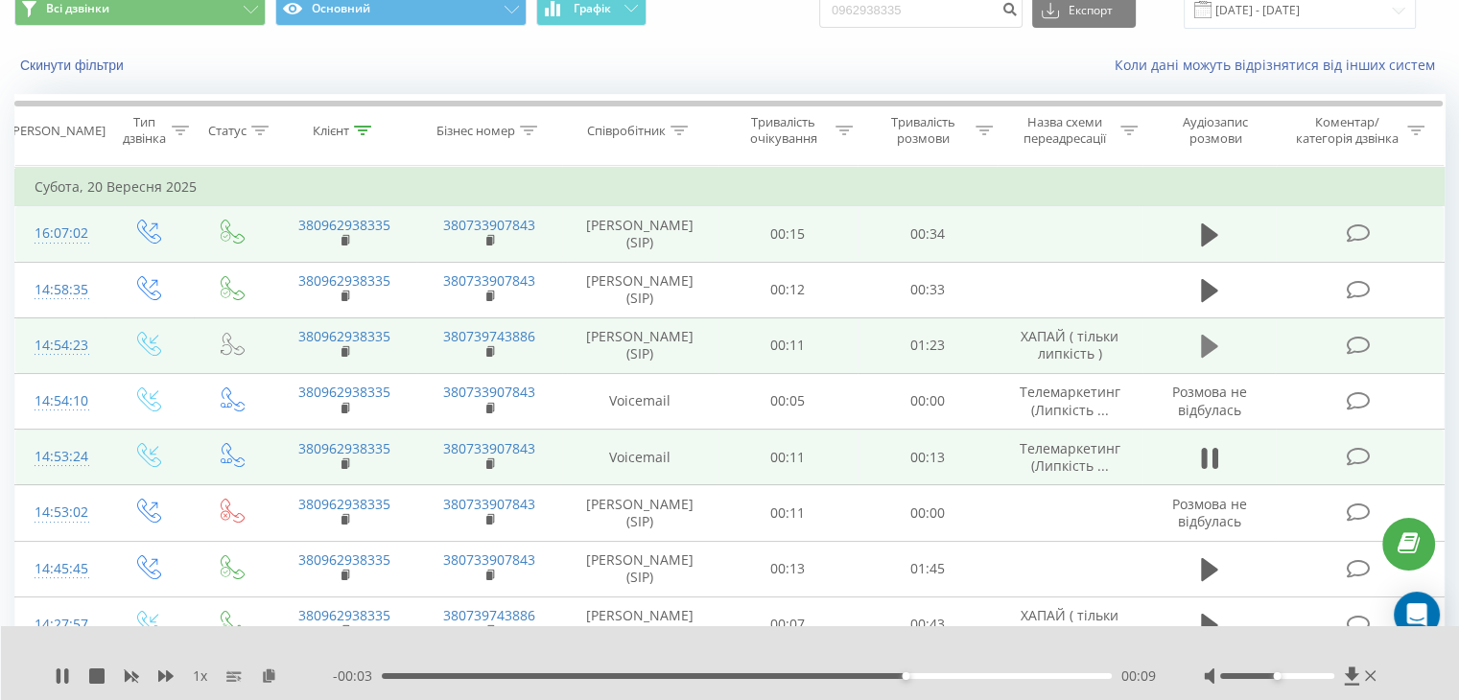
click at [1201, 360] on icon at bounding box center [1209, 346] width 17 height 27
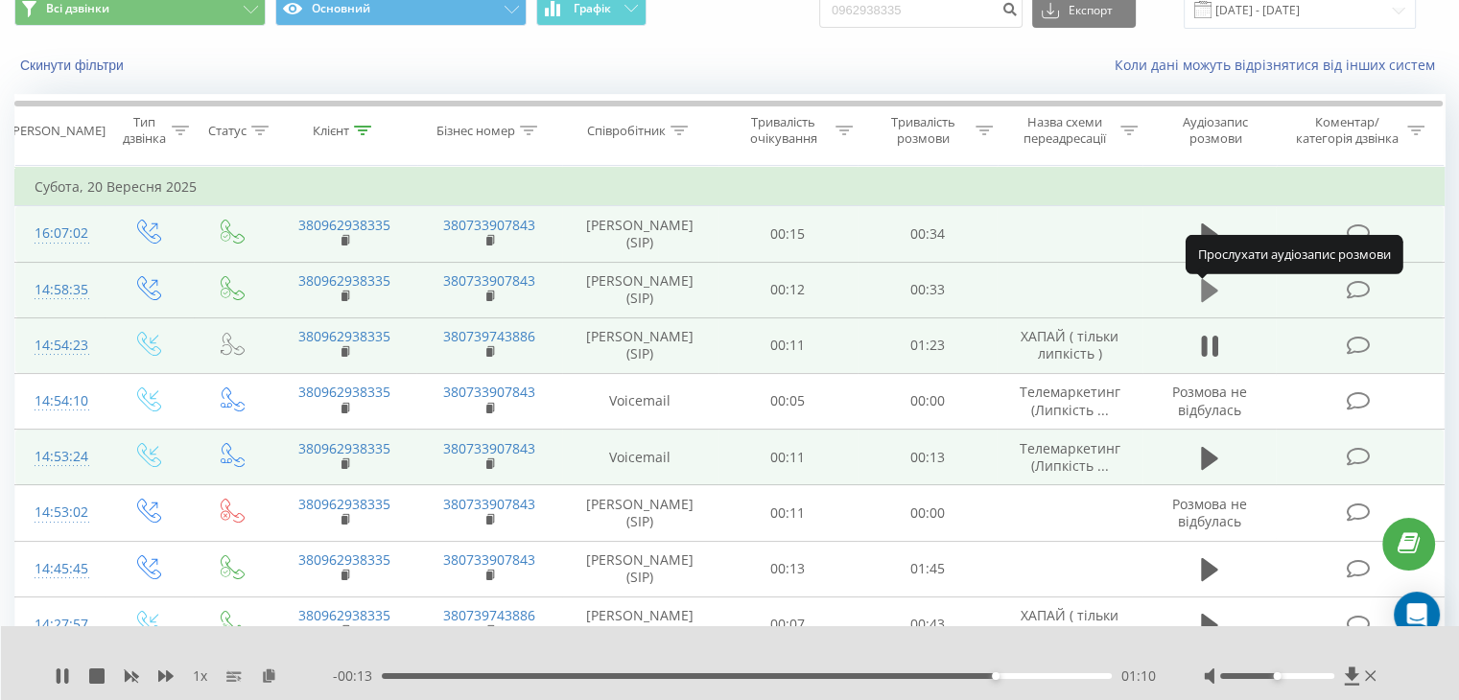
click at [1206, 295] on icon at bounding box center [1209, 290] width 17 height 23
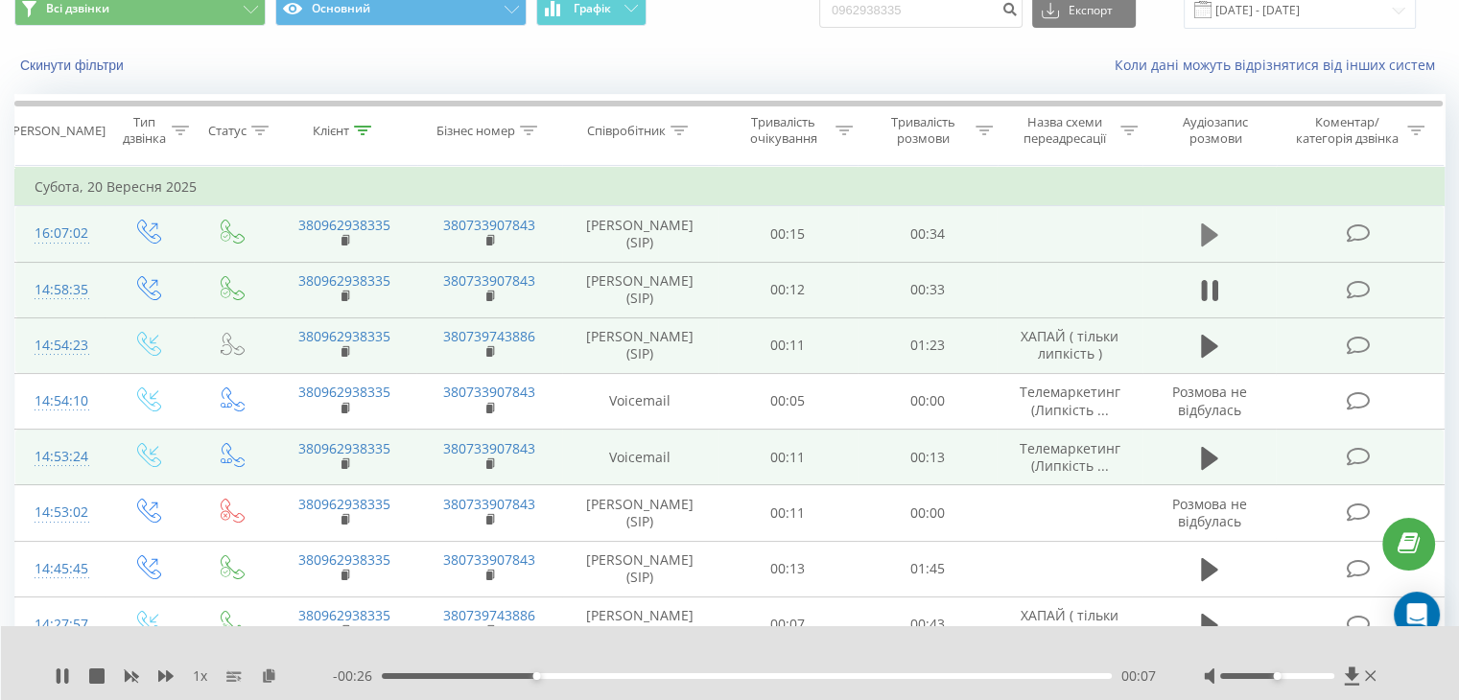
click at [1212, 230] on icon at bounding box center [1209, 234] width 17 height 23
